Goal: Information Seeking & Learning: Learn about a topic

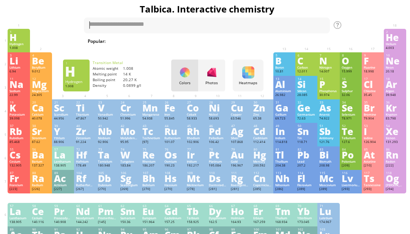
scroll to position [7, 0]
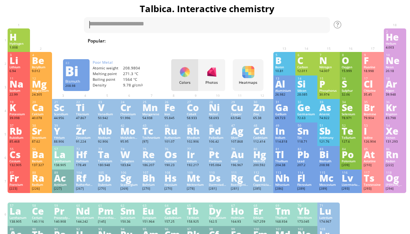
click at [327, 159] on div "Bi" at bounding box center [328, 154] width 18 height 8
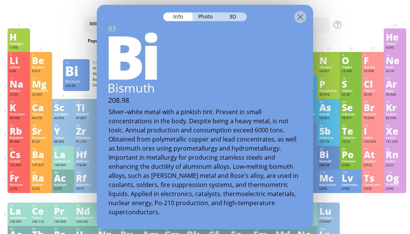
click at [298, 18] on div at bounding box center [300, 17] width 12 height 12
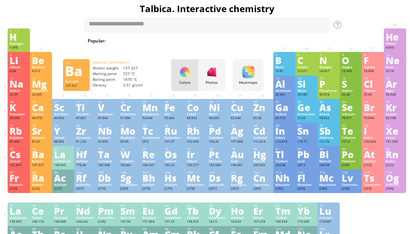
click at [49, 163] on div "Barium" at bounding box center [41, 161] width 18 height 4
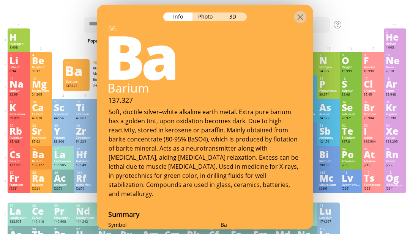
click at [239, 18] on div "3D" at bounding box center [232, 16] width 27 height 9
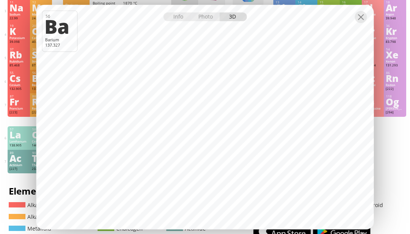
scroll to position [63, 0]
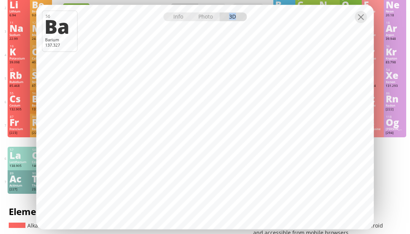
click at [350, 20] on div "8 O Oxygen 15.999 −2, −1, 0, +1, +2 −2, −1, 0, +1, +2 -218.3 °C -182.9 °C 1.429…" at bounding box center [350, 8] width 22 height 24
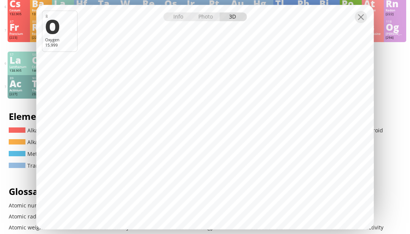
scroll to position [19, 0]
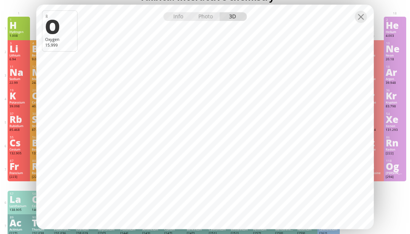
click at [361, 23] on div at bounding box center [361, 17] width 12 height 12
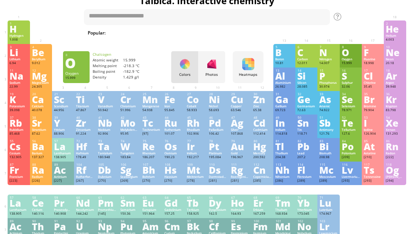
click at [361, 23] on div at bounding box center [361, 17] width 12 height 12
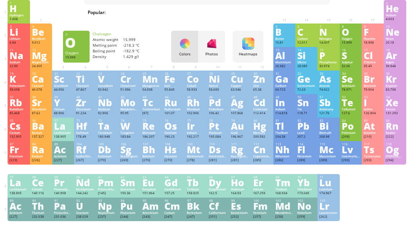
scroll to position [35, 0]
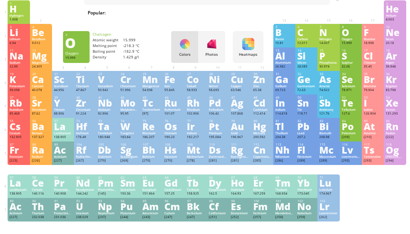
click at [108, 211] on div "Np" at bounding box center [107, 206] width 18 height 8
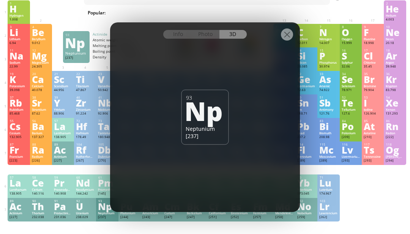
click at [295, 36] on div at bounding box center [205, 28] width 190 height 13
click at [281, 41] on div at bounding box center [287, 34] width 12 height 12
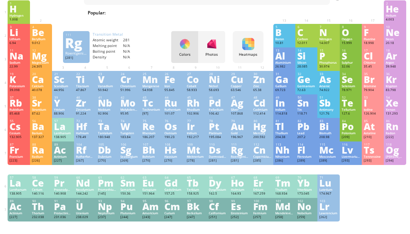
click at [240, 159] on div "Roentgenium" at bounding box center [240, 157] width 18 height 4
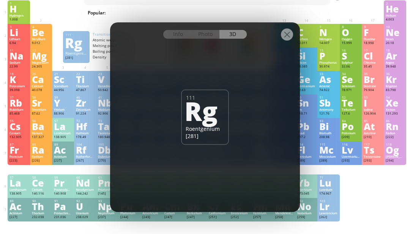
click at [286, 41] on div at bounding box center [287, 34] width 12 height 12
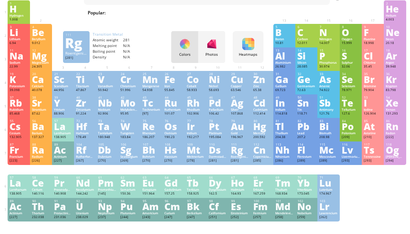
click at [170, 154] on div "Hs" at bounding box center [173, 150] width 18 height 8
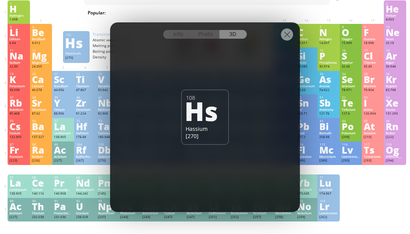
click at [283, 41] on div at bounding box center [287, 34] width 12 height 12
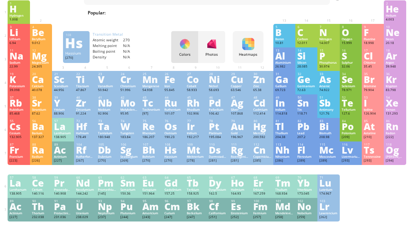
click at [273, 162] on div "113 Nh Nihonium [286] N/A N/A N/A [Rn]7s 2 5f 14 6d 10 7p 1" at bounding box center [284, 153] width 22 height 24
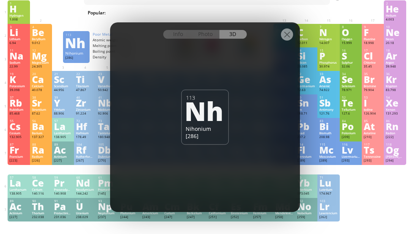
click at [284, 41] on div at bounding box center [287, 34] width 12 height 12
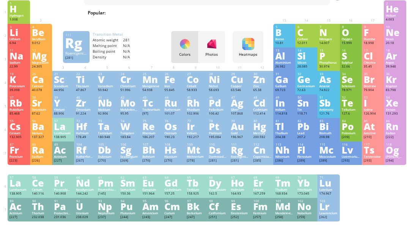
click at [247, 146] on div "111" at bounding box center [240, 145] width 18 height 4
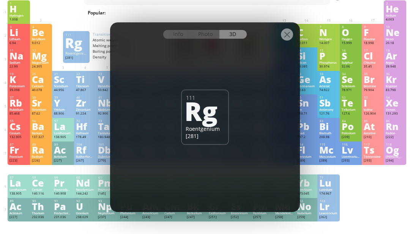
click at [282, 41] on div at bounding box center [287, 34] width 12 height 12
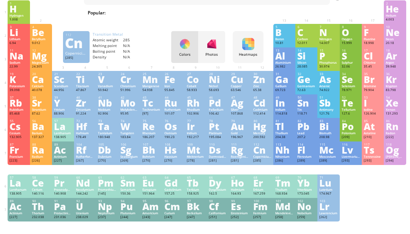
click at [263, 154] on div "Cn" at bounding box center [262, 150] width 18 height 8
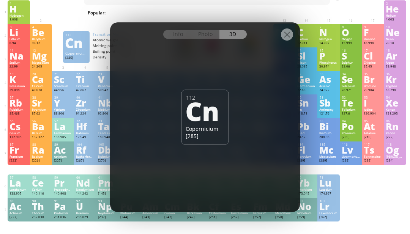
click at [285, 41] on div at bounding box center [287, 34] width 12 height 12
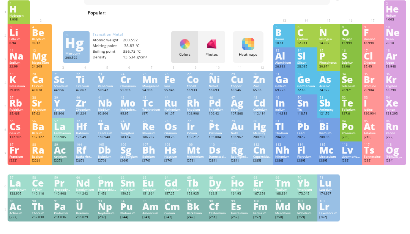
click at [258, 135] on div "Mercury" at bounding box center [262, 133] width 18 height 4
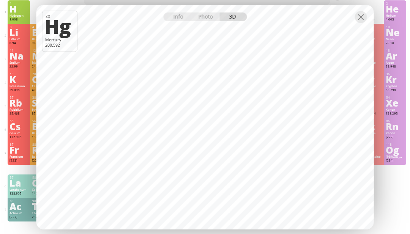
click at [174, 21] on div "Info" at bounding box center [177, 16] width 29 height 9
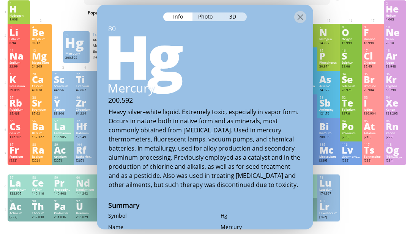
click at [307, 13] on div at bounding box center [205, 11] width 216 height 13
click at [306, 20] on div at bounding box center [300, 17] width 12 height 12
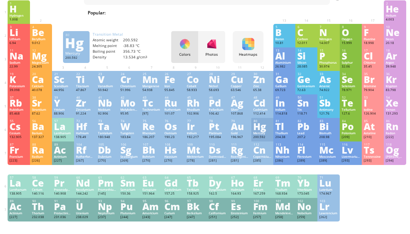
click at [302, 24] on div "6 C Carbon 12.011 −4, −3, −2, −1, 0, +1, +2, +3, +4 −4, −3, −2, −1, 0, +1, +2, …" at bounding box center [306, 36] width 22 height 24
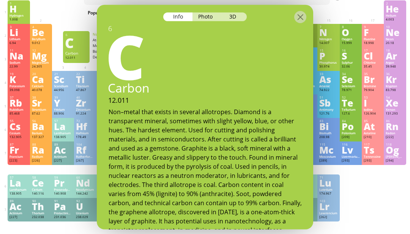
click at [294, 23] on div at bounding box center [300, 17] width 12 height 12
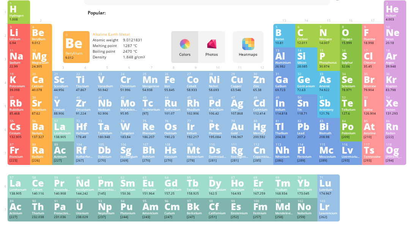
click at [31, 38] on div "4 Be Beryllium 9.012 0, +1, +2 0, +1, +2 1287 °C 2470 °C 1.848 g/cm 3 [He]2s 2" at bounding box center [41, 36] width 22 height 24
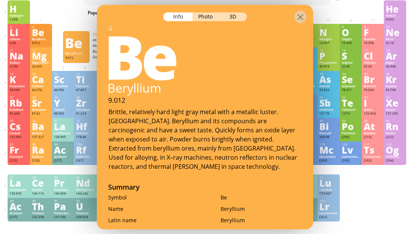
click at [232, 21] on div "3D" at bounding box center [232, 16] width 27 height 9
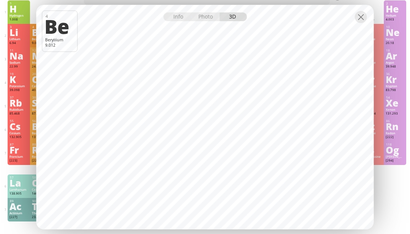
click at [358, 23] on div at bounding box center [361, 17] width 12 height 12
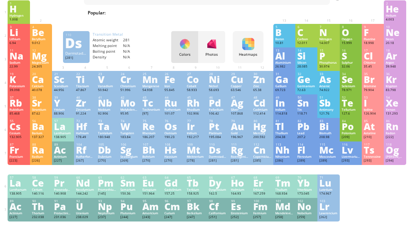
click at [209, 154] on div "Ds" at bounding box center [218, 150] width 18 height 8
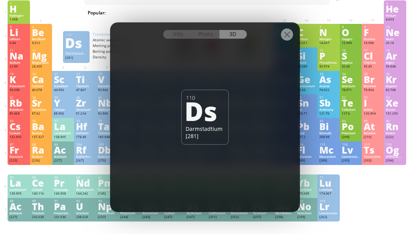
click at [284, 41] on div at bounding box center [287, 34] width 12 height 12
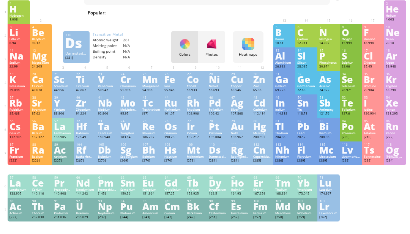
click at [152, 140] on div "186.207" at bounding box center [151, 137] width 18 height 5
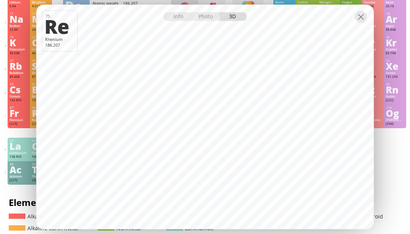
scroll to position [72, 0]
click at [187, 21] on div "Info" at bounding box center [177, 16] width 29 height 9
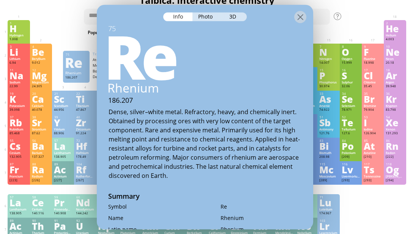
scroll to position [15, 0]
click at [309, 13] on div at bounding box center [205, 11] width 216 height 13
click at [303, 17] on div at bounding box center [300, 17] width 12 height 12
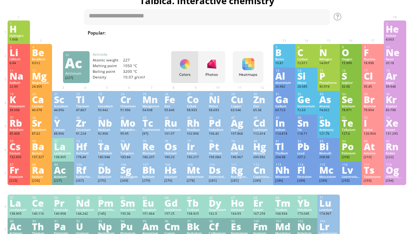
click at [66, 174] on div "Ac" at bounding box center [63, 170] width 18 height 8
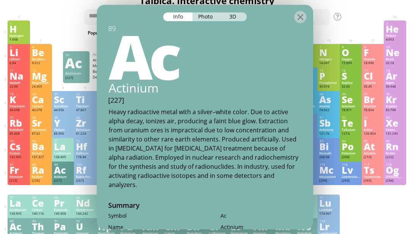
click at [236, 21] on div "3D" at bounding box center [232, 16] width 27 height 9
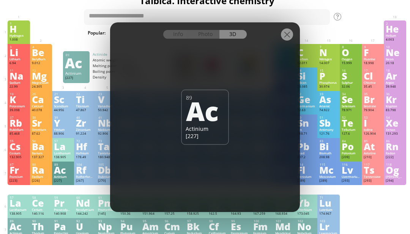
click at [287, 41] on div at bounding box center [287, 34] width 12 height 12
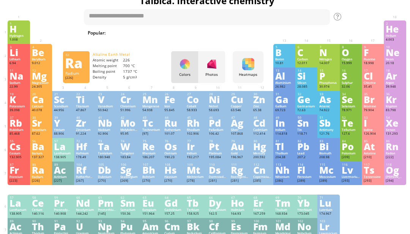
click at [39, 174] on div "Ra" at bounding box center [41, 170] width 18 height 8
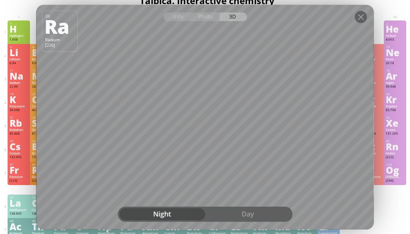
click at [253, 220] on div "Day" at bounding box center [248, 214] width 86 height 12
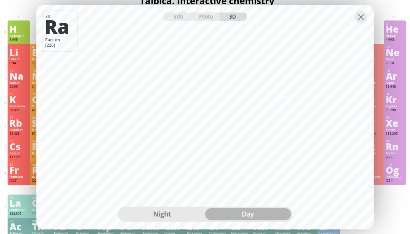
click at [375, 44] on div "1 H Hydrogen 1.008 −1, +1 −1, +1 -259.14 °C -252.87 °C 0.0899 g/l 1s 1 2 He Hel…" at bounding box center [207, 32] width 398 height 24
click at [368, 18] on div at bounding box center [204, 11] width 337 height 13
click at [363, 23] on div at bounding box center [361, 17] width 12 height 12
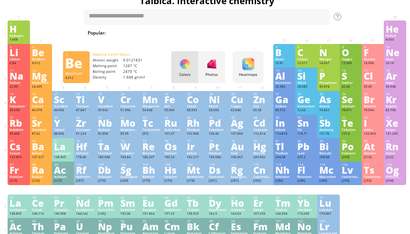
click at [37, 57] on div "Be" at bounding box center [41, 52] width 18 height 8
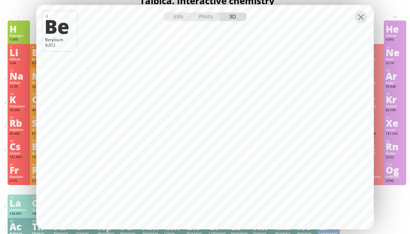
click at [366, 23] on div at bounding box center [361, 17] width 12 height 12
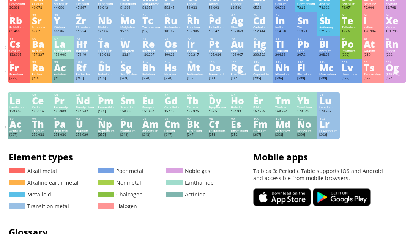
scroll to position [120, 0]
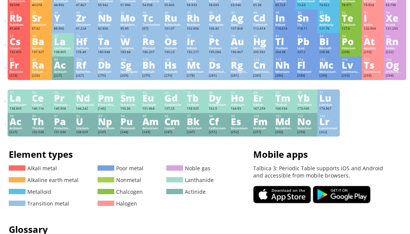
click at [13, 46] on div "Cs" at bounding box center [18, 41] width 18 height 8
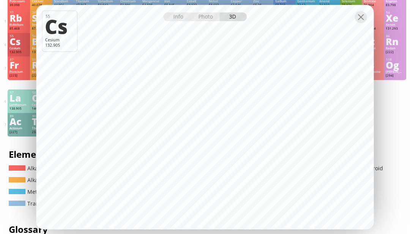
click at [360, 23] on div at bounding box center [361, 17] width 12 height 12
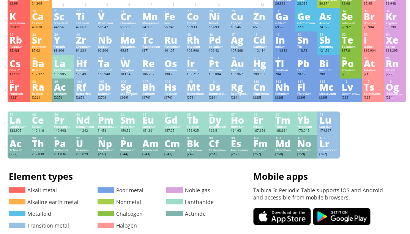
scroll to position [96, 0]
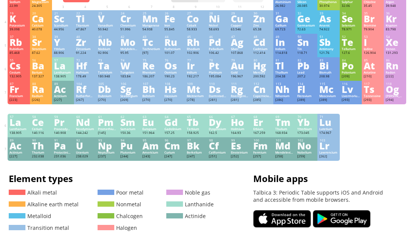
click at [358, 62] on div "84" at bounding box center [351, 60] width 18 height 4
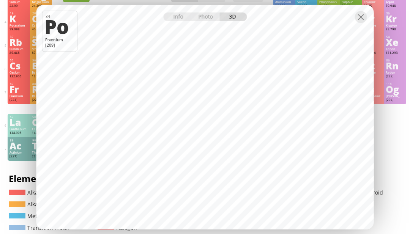
click at [365, 23] on div at bounding box center [361, 17] width 12 height 12
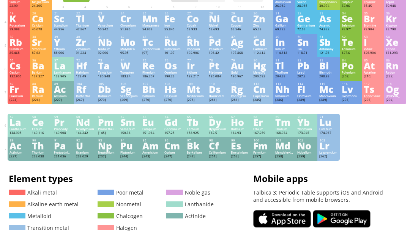
click at [352, 46] on div "Te" at bounding box center [350, 42] width 18 height 8
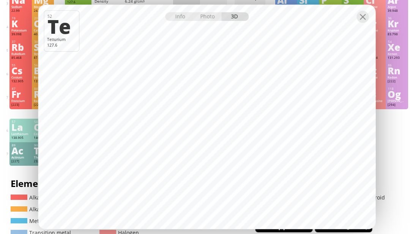
scroll to position [91, 0]
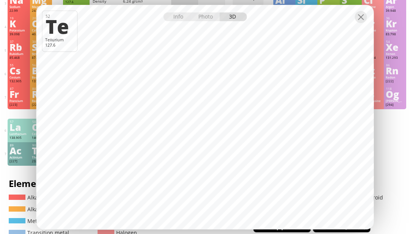
click at [361, 23] on div at bounding box center [361, 17] width 12 height 12
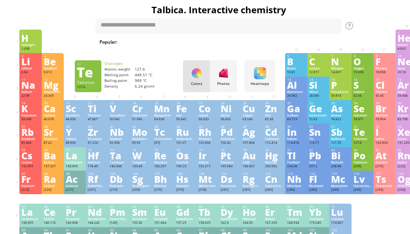
scroll to position [0, 0]
